Goal: Transaction & Acquisition: Purchase product/service

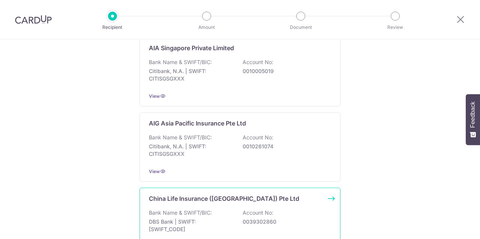
scroll to position [189, 0]
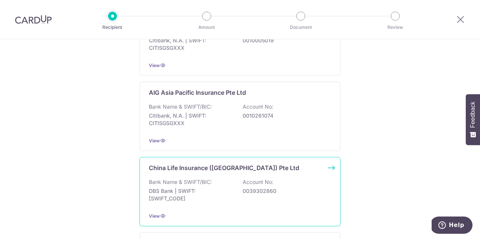
click at [228, 190] on p "DBS Bank | SWIFT: DBSSSGSGXXX" at bounding box center [191, 195] width 84 height 15
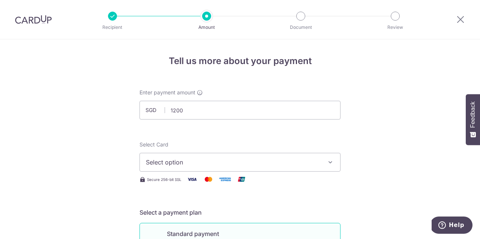
scroll to position [75, 0]
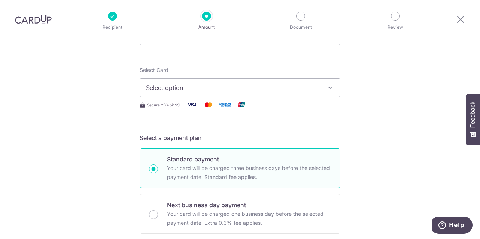
click at [191, 89] on span "Select option" at bounding box center [233, 87] width 175 height 9
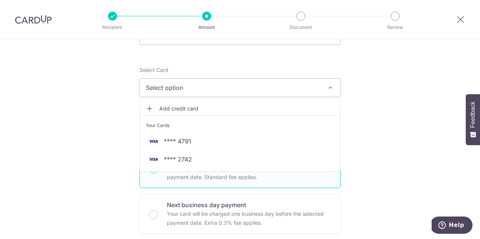
type input "1,200.00"
click at [202, 89] on span "Select option" at bounding box center [233, 87] width 175 height 9
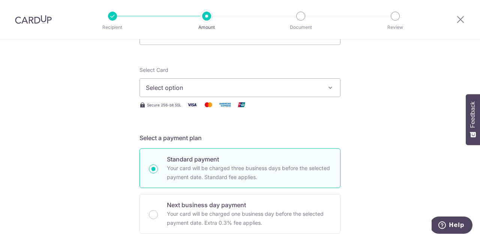
click at [202, 95] on button "Select option" at bounding box center [240, 87] width 201 height 19
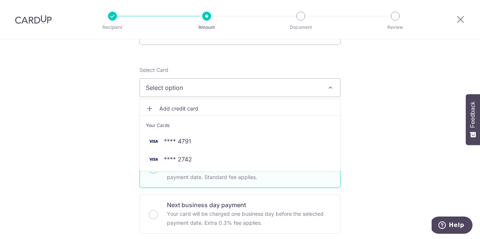
click at [189, 110] on span "Add credit card" at bounding box center [246, 109] width 175 height 8
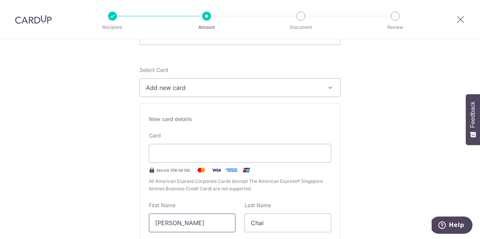
scroll to position [102, 0]
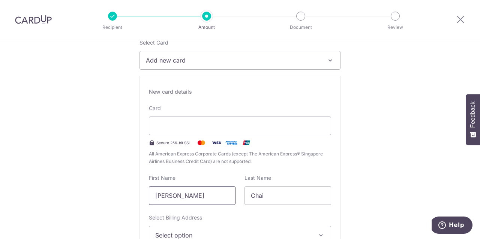
drag, startPoint x: 183, startPoint y: 194, endPoint x: 111, endPoint y: 192, distance: 72.4
type input "Jia En"
drag, startPoint x: 283, startPoint y: 194, endPoint x: 179, endPoint y: 193, distance: 104.3
click at [179, 193] on div "First Name Jia En Last Name Chai" at bounding box center [239, 189] width 191 height 31
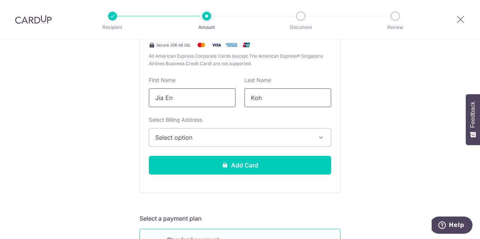
scroll to position [208, 0]
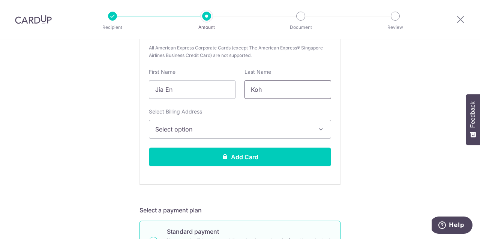
type input "Koh"
click at [180, 135] on button "Select option" at bounding box center [240, 129] width 182 height 19
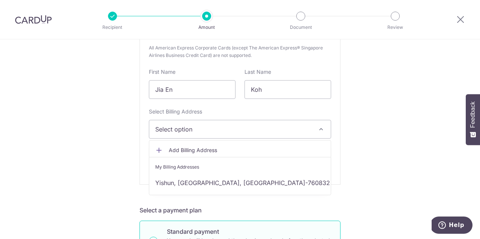
click at [186, 148] on span "Add Billing Address" at bounding box center [247, 151] width 156 height 8
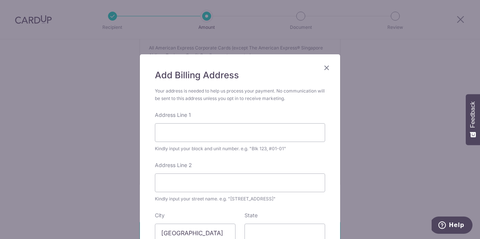
click at [329, 67] on icon "Close" at bounding box center [326, 67] width 9 height 9
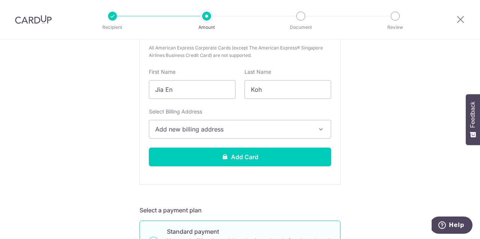
click at [256, 136] on button "Add new billing address" at bounding box center [240, 129] width 182 height 19
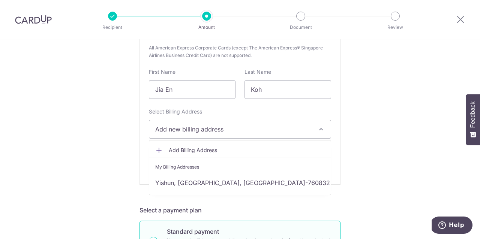
click at [234, 150] on span "Add Billing Address" at bounding box center [247, 151] width 156 height 8
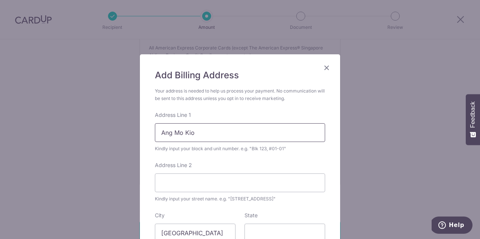
scroll to position [66, 0]
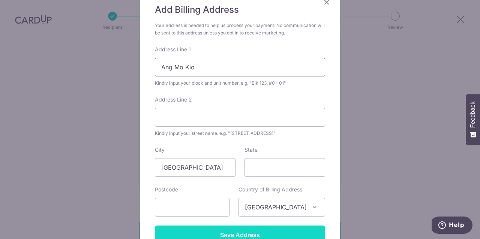
type input "Ang Mo Kio"
click at [227, 234] on input "Save Address" at bounding box center [240, 235] width 170 height 19
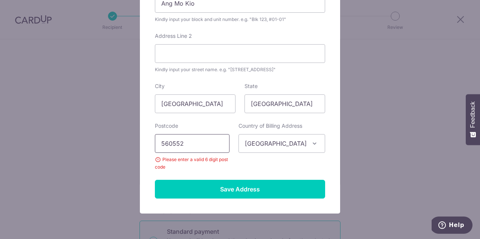
scroll to position [131, 0]
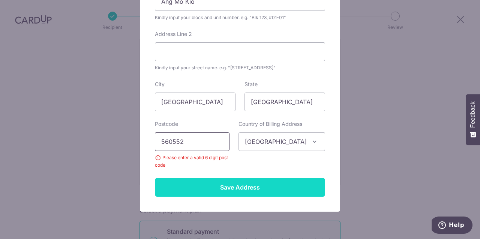
type input "560552"
click at [225, 190] on input "Save Address" at bounding box center [240, 187] width 170 height 19
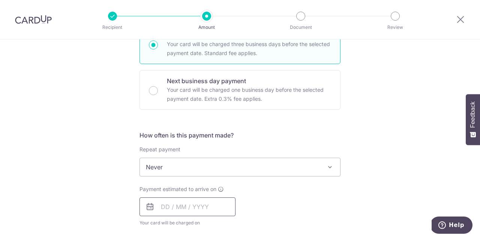
click at [187, 210] on input "text" at bounding box center [188, 207] width 96 height 19
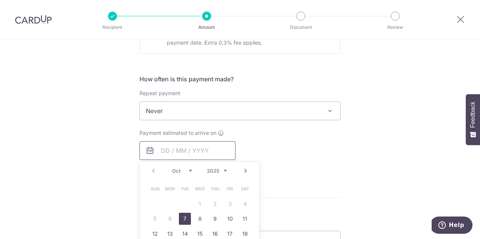
scroll to position [458, 0]
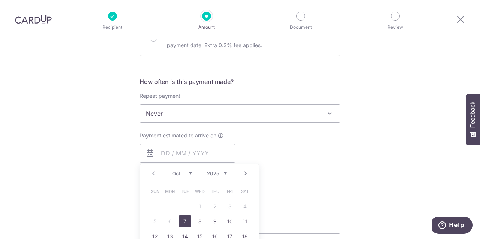
click at [183, 223] on link "7" at bounding box center [185, 222] width 12 height 12
type input "[DATE]"
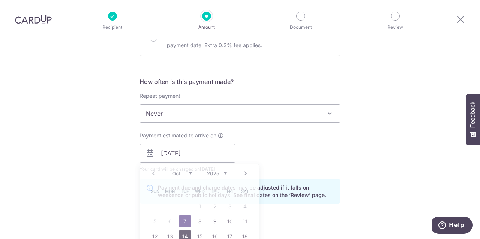
scroll to position [536, 0]
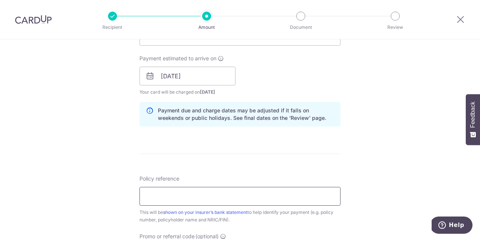
click at [177, 196] on input "Policy reference" at bounding box center [240, 196] width 201 height 19
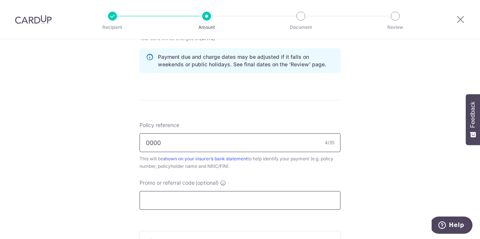
type input "0000136196 [PERSON_NAME] S9200735I"
click at [179, 199] on input "Promo or referral code (optional)" at bounding box center [240, 200] width 201 height 19
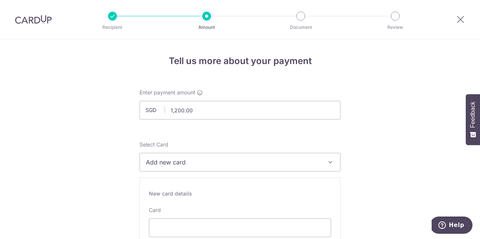
scroll to position [0, 0]
type input "JIAENK59"
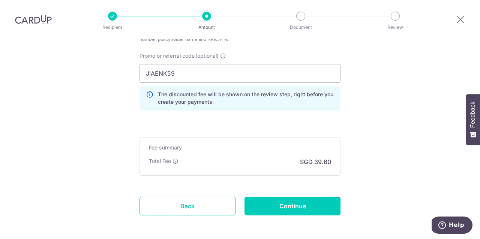
scroll to position [717, 0]
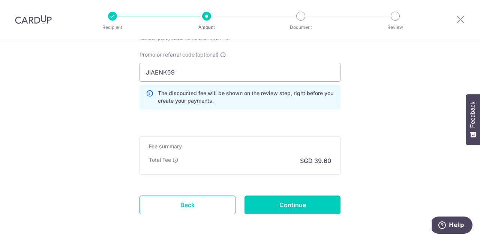
click at [276, 161] on div "Total Fee SGD 39.60" at bounding box center [240, 160] width 182 height 9
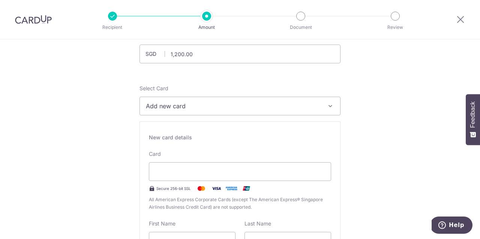
scroll to position [32, 0]
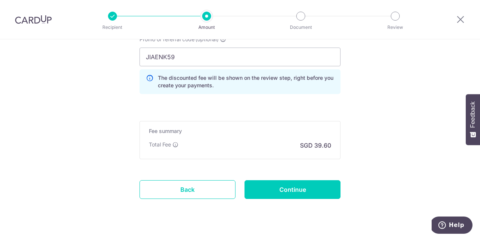
scroll to position [749, 0]
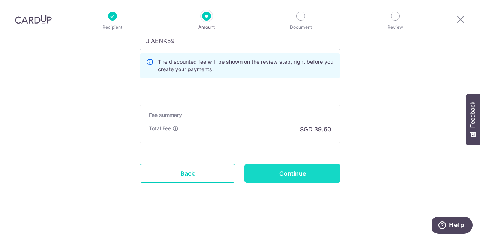
click at [316, 182] on input "Continue" at bounding box center [293, 173] width 96 height 19
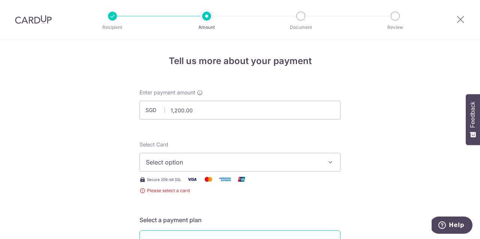
click at [263, 159] on span "Select option" at bounding box center [233, 162] width 175 height 9
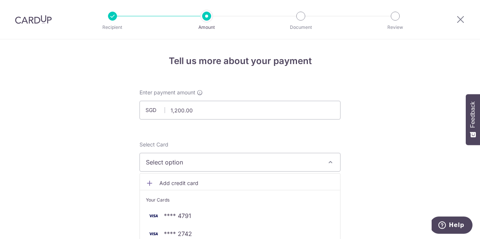
click at [241, 166] on span "Select option" at bounding box center [233, 162] width 175 height 9
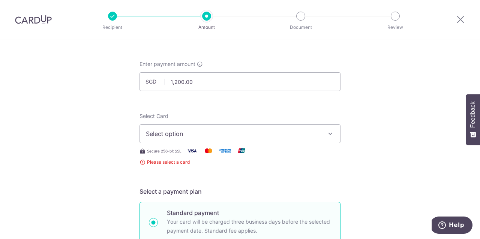
scroll to position [36, 0]
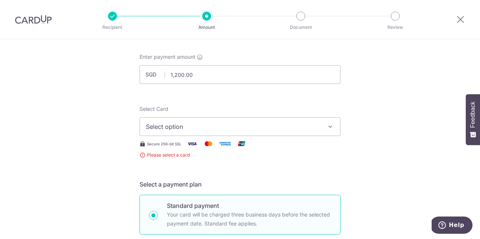
click at [202, 132] on button "Select option" at bounding box center [240, 126] width 201 height 19
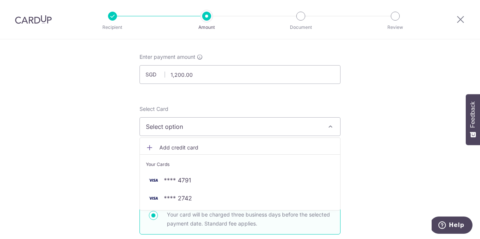
click at [194, 145] on span "Add credit card" at bounding box center [246, 148] width 175 height 8
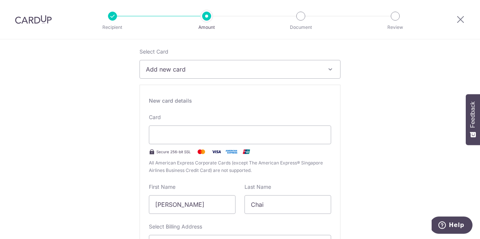
scroll to position [155, 0]
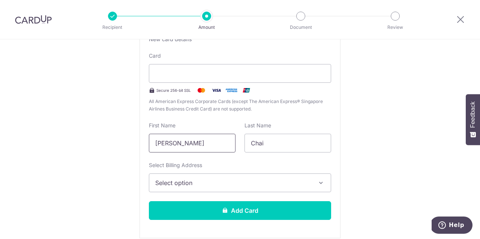
drag, startPoint x: 193, startPoint y: 138, endPoint x: 127, endPoint y: 138, distance: 65.6
drag, startPoint x: 199, startPoint y: 144, endPoint x: 113, endPoint y: 141, distance: 85.9
type input "Jia En"
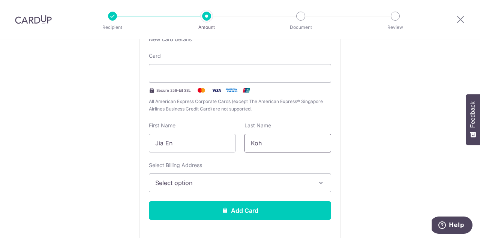
type input "Koh"
click at [161, 181] on span "Select option" at bounding box center [233, 183] width 156 height 9
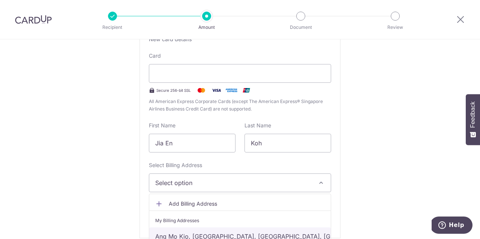
click at [184, 233] on link "Ang Mo Kio, Singapore, Singapore, Singapore-560552" at bounding box center [240, 237] width 182 height 18
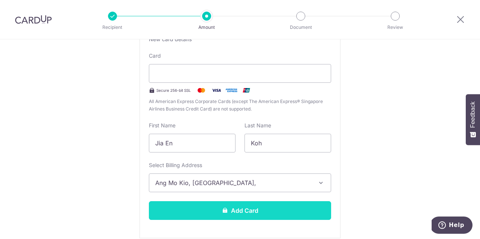
click at [188, 211] on button "Add Card" at bounding box center [240, 210] width 182 height 19
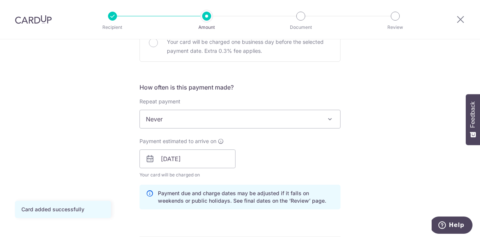
scroll to position [509, 0]
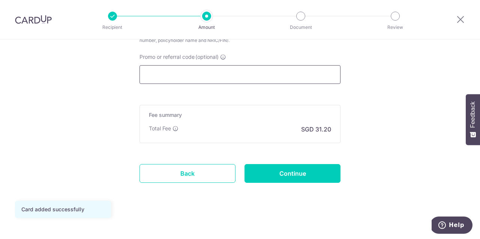
click at [202, 72] on input "Promo or referral code (optional)" at bounding box center [240, 74] width 201 height 19
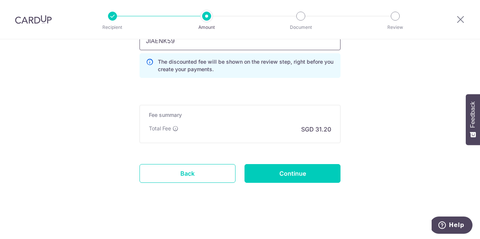
scroll to position [543, 0]
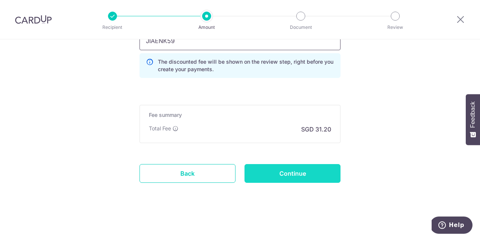
type input "JIAENK59"
click at [285, 169] on input "Continue" at bounding box center [293, 173] width 96 height 19
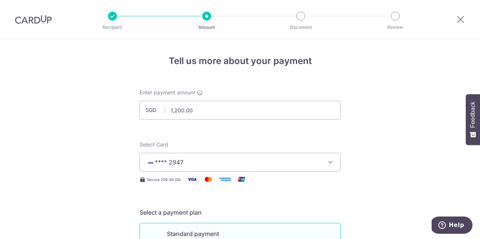
click at [28, 25] on div at bounding box center [33, 19] width 67 height 39
click at [28, 18] on img at bounding box center [33, 19] width 37 height 9
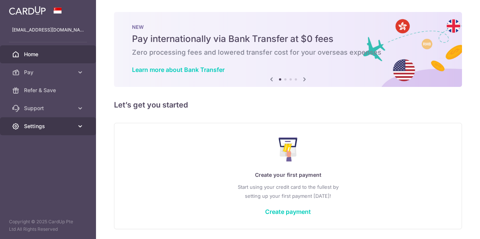
click at [71, 128] on span "Settings" at bounding box center [49, 127] width 50 height 8
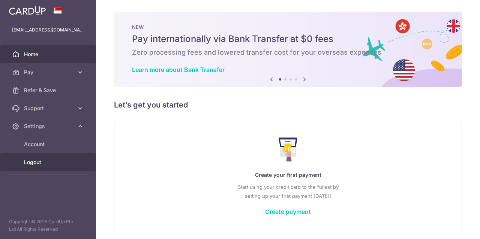
click at [36, 162] on span "Logout" at bounding box center [49, 163] width 50 height 8
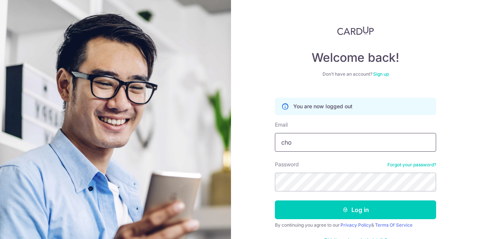
type input "[PERSON_NAME][EMAIL_ADDRESS][DOMAIN_NAME]"
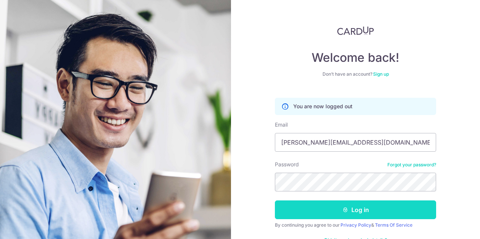
click at [333, 210] on button "Log in" at bounding box center [355, 210] width 161 height 19
